Goal: Task Accomplishment & Management: Manage account settings

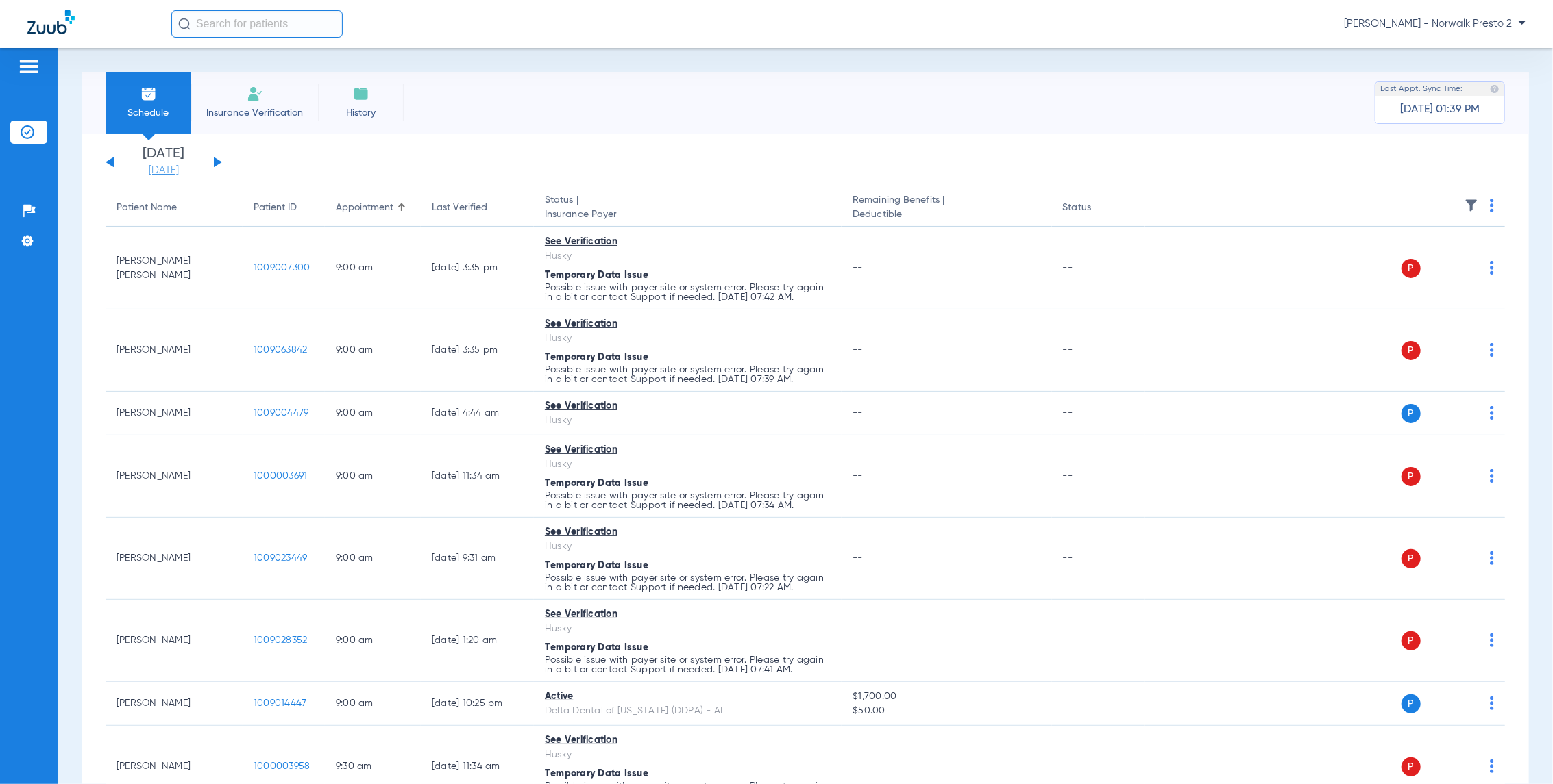
click at [173, 170] on link "[DATE]" at bounding box center [164, 171] width 83 height 13
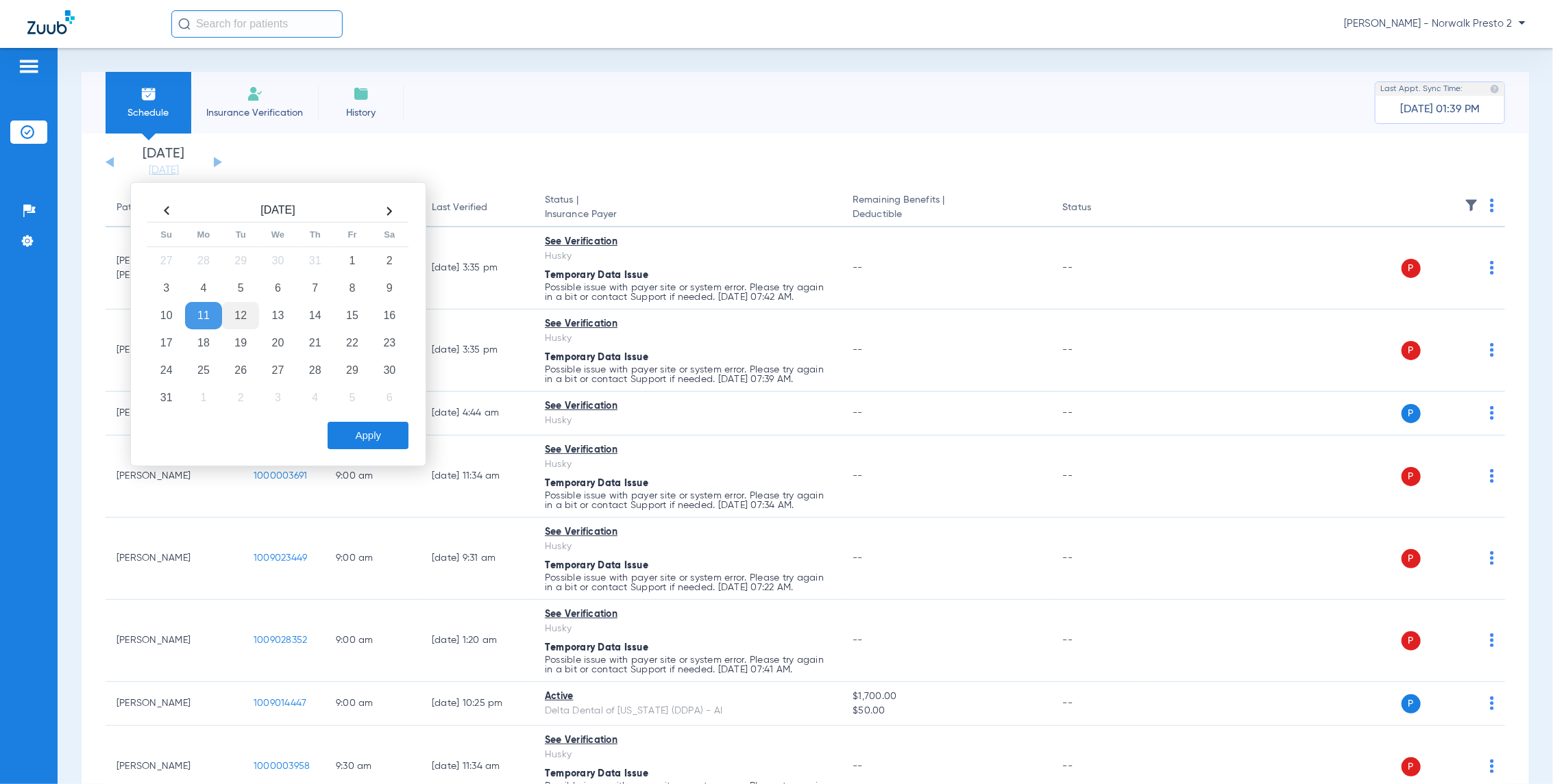
click at [245, 314] on td "12" at bounding box center [240, 316] width 37 height 28
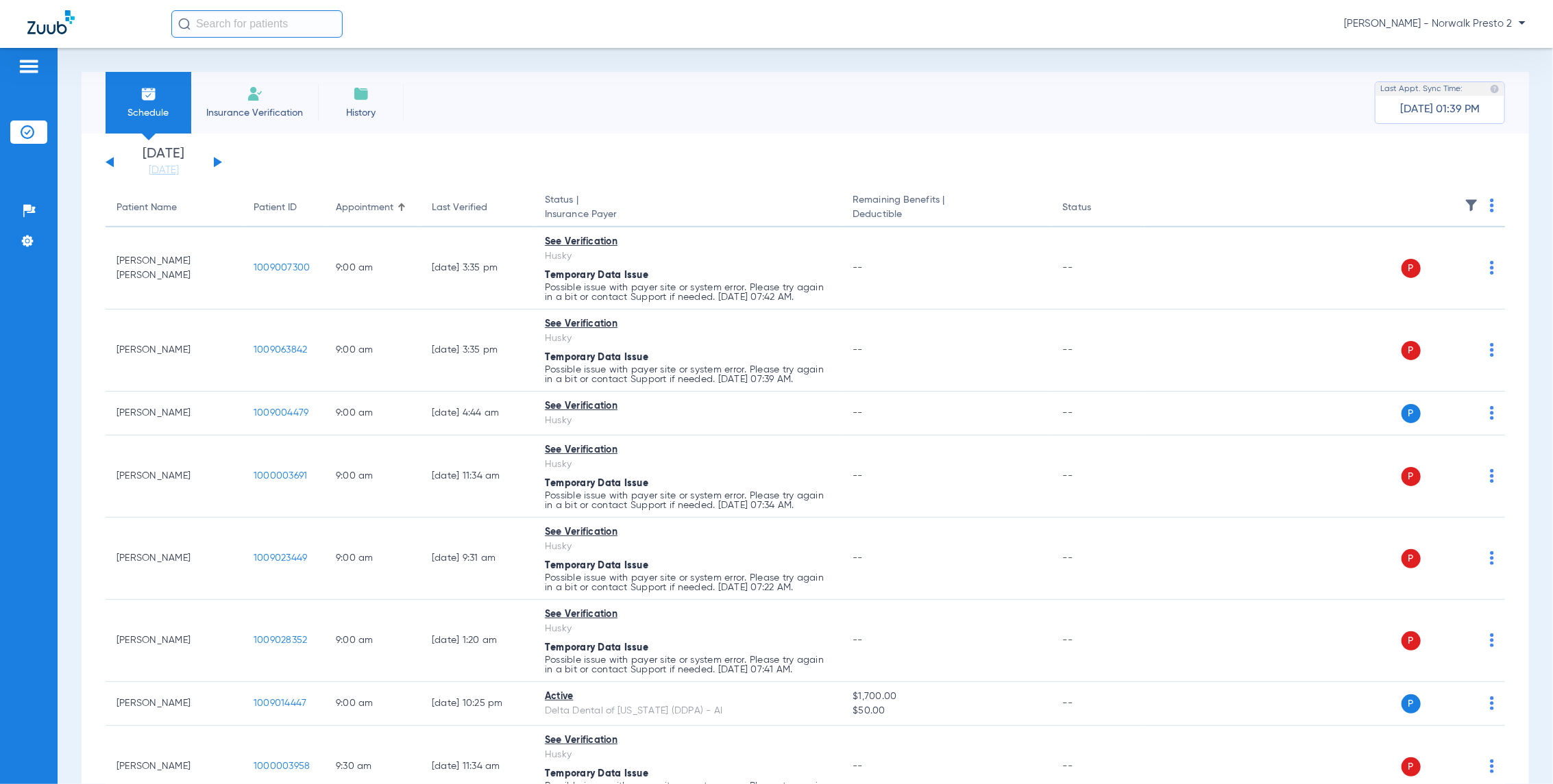
click at [1485, 20] on span "[PERSON_NAME] - Norwalk Presto 2" at bounding box center [1434, 24] width 181 height 13
click at [1484, 40] on button "Account Selection" at bounding box center [1473, 48] width 99 height 28
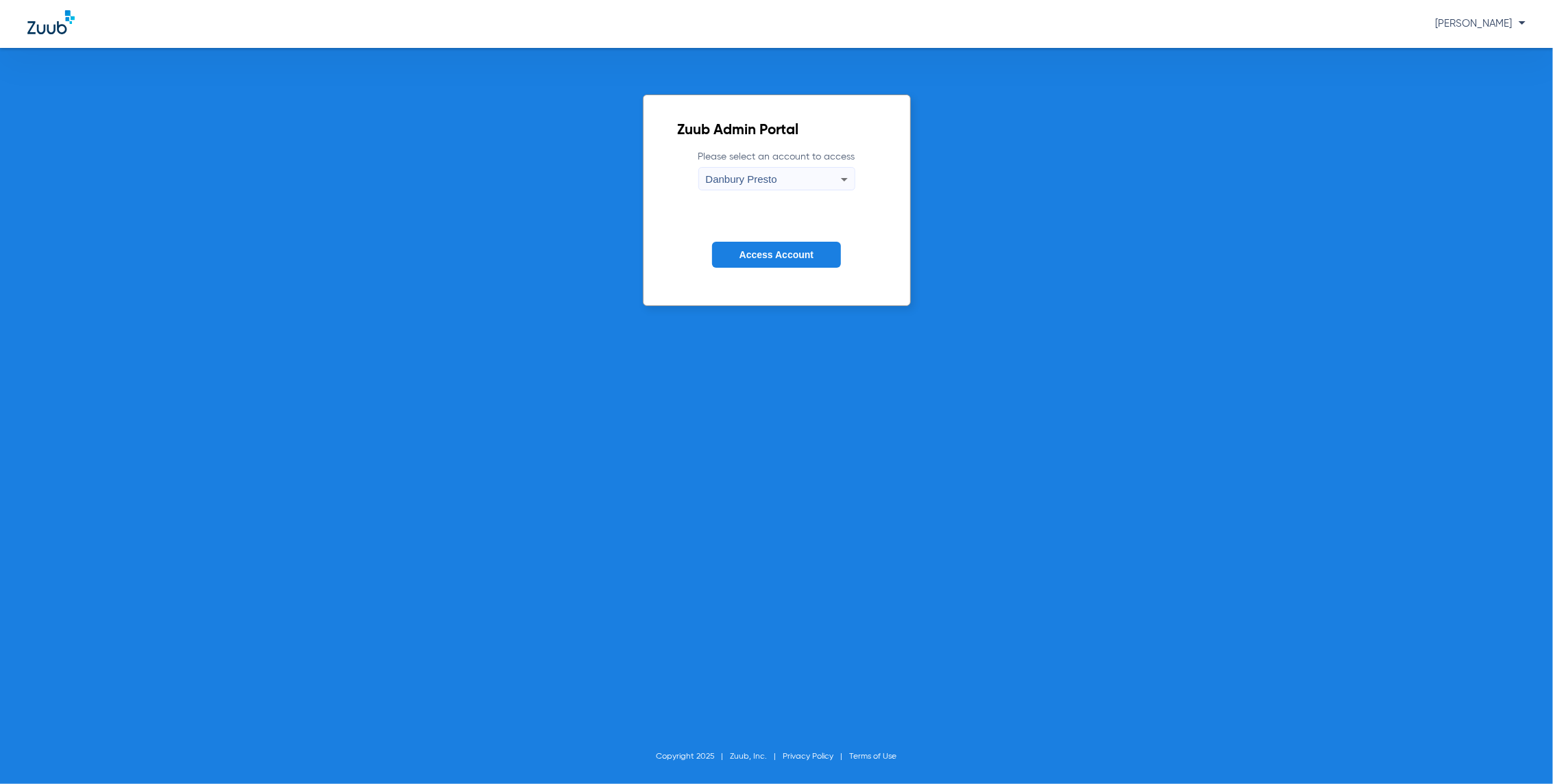
click at [830, 178] on div "Danbury Presto" at bounding box center [773, 179] width 135 height 23
click at [762, 277] on mat-option "Stamford Presto" at bounding box center [776, 273] width 156 height 23
click at [792, 252] on span "Access Account" at bounding box center [776, 254] width 74 height 11
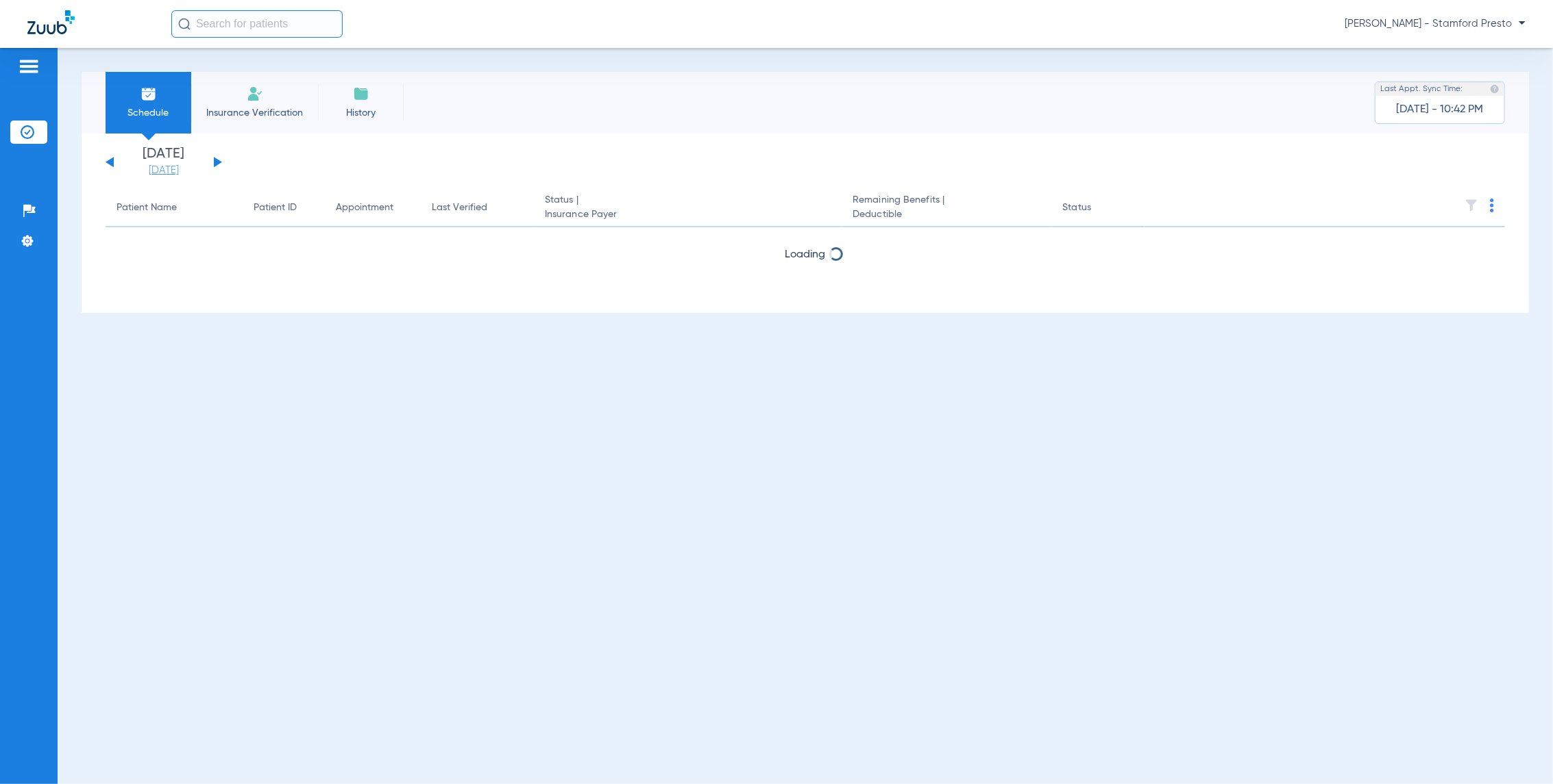
click at [179, 169] on link "[DATE]" at bounding box center [164, 171] width 83 height 13
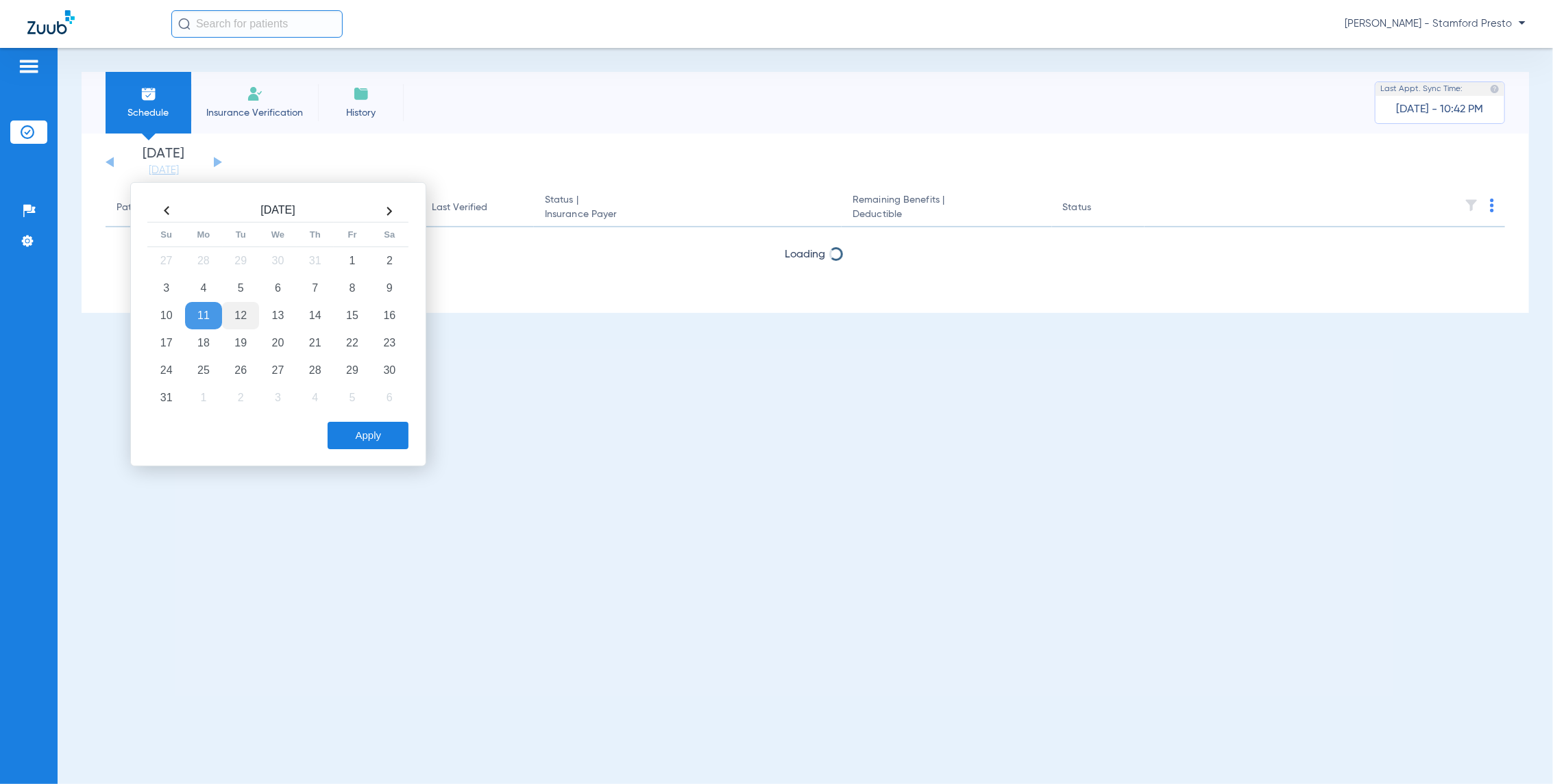
click at [248, 314] on td "12" at bounding box center [240, 316] width 37 height 28
click at [358, 430] on button "Apply" at bounding box center [368, 436] width 81 height 28
